Goal: Information Seeking & Learning: Check status

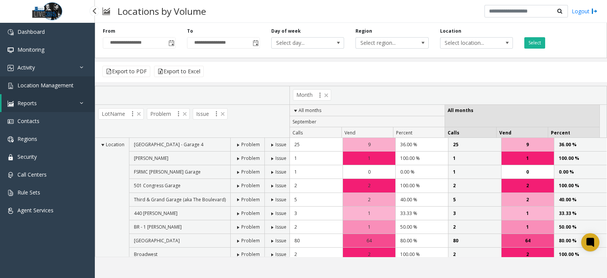
click at [58, 87] on span "Location Management" at bounding box center [45, 85] width 56 height 7
click at [62, 68] on link "Activity" at bounding box center [47, 67] width 95 height 18
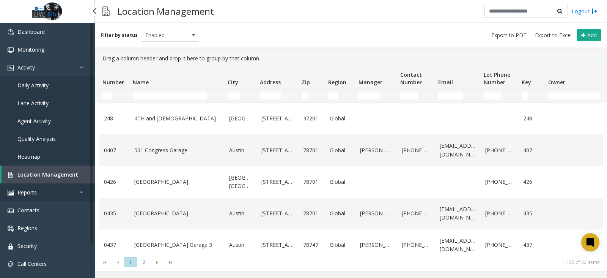
click at [55, 194] on link "Reports" at bounding box center [47, 192] width 95 height 18
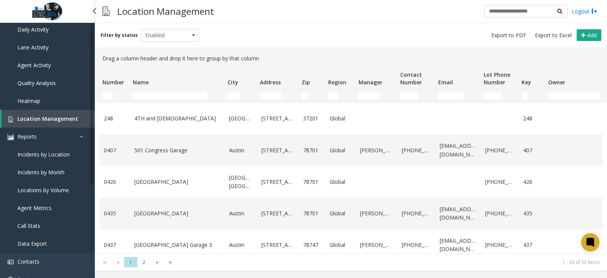
scroll to position [94, 0]
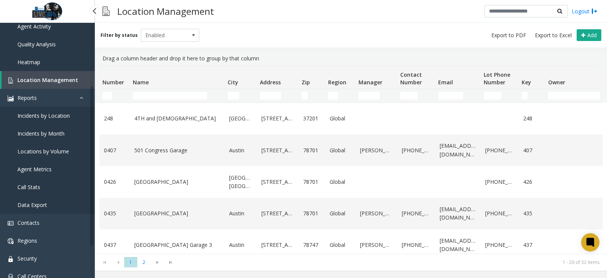
click at [52, 150] on span "Locations by Volume" at bounding box center [43, 151] width 52 height 7
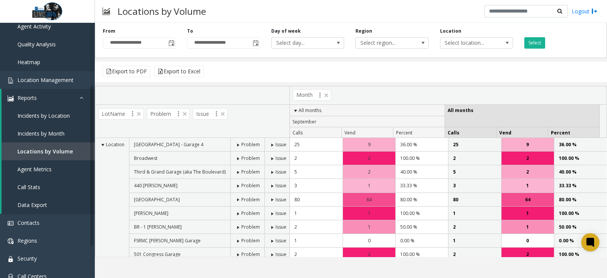
click at [236, 201] on span at bounding box center [238, 199] width 6 height 6
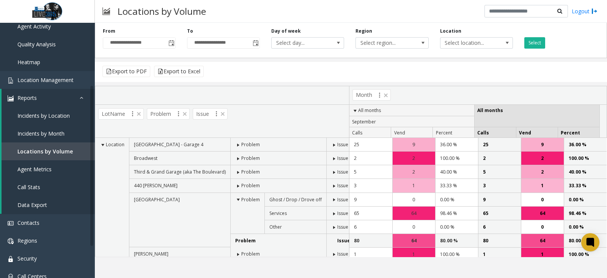
click at [331, 214] on span at bounding box center [334, 214] width 6 height 6
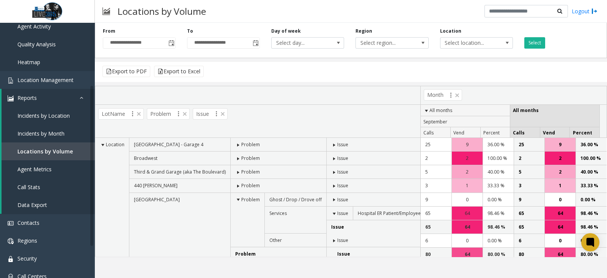
click at [331, 212] on span at bounding box center [334, 214] width 6 height 6
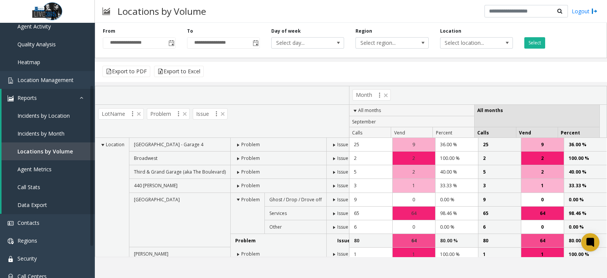
click at [236, 198] on span at bounding box center [238, 199] width 6 height 6
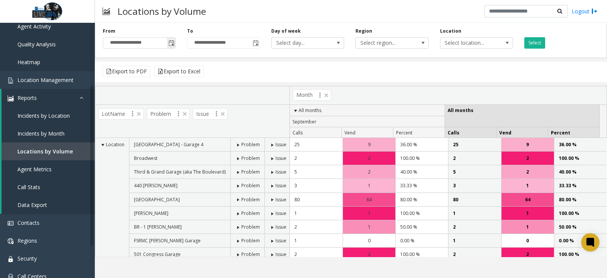
click at [173, 43] on span "Toggle popup" at bounding box center [171, 43] width 6 height 6
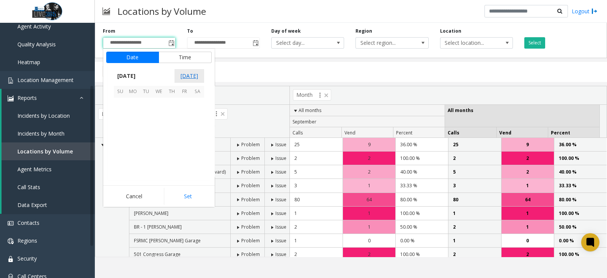
scroll to position [136118, 0]
click at [118, 123] on span "31" at bounding box center [120, 125] width 13 height 13
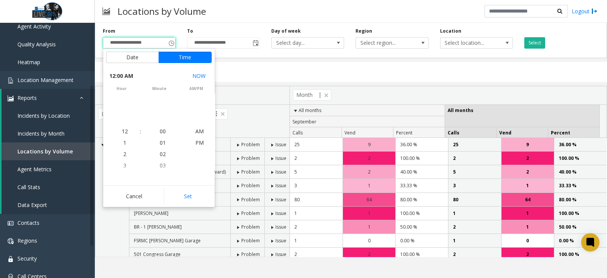
scroll to position [136028, 0]
drag, startPoint x: 187, startPoint y: 196, endPoint x: 189, endPoint y: 201, distance: 5.3
click at [187, 197] on button "Set" at bounding box center [188, 196] width 48 height 17
type input "**********"
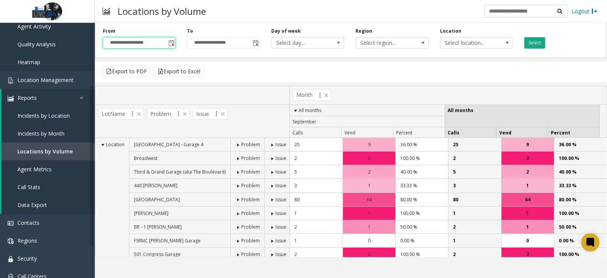
click at [527, 44] on button "Select" at bounding box center [534, 42] width 21 height 11
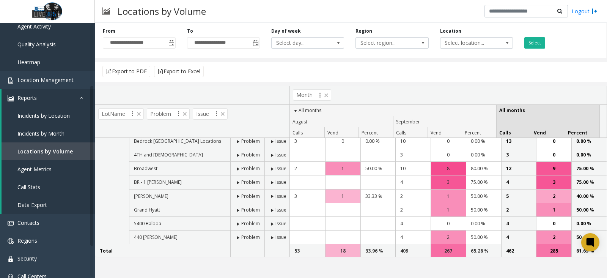
scroll to position [0, 0]
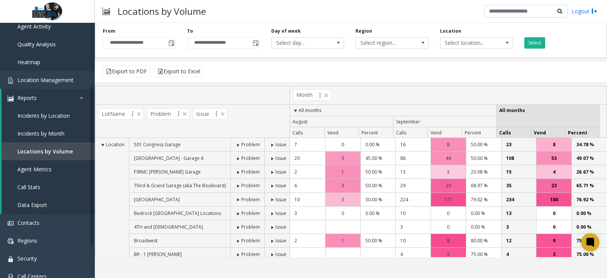
click at [236, 199] on span at bounding box center [238, 199] width 6 height 6
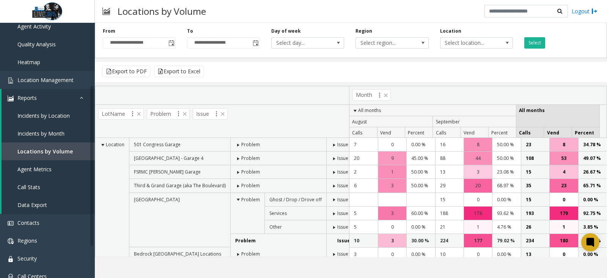
click at [331, 212] on span at bounding box center [334, 214] width 6 height 6
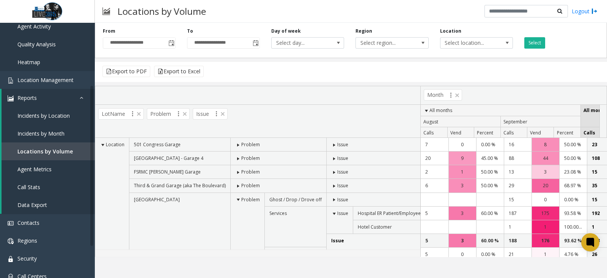
scroll to position [0, 61]
